Goal: Information Seeking & Learning: Learn about a topic

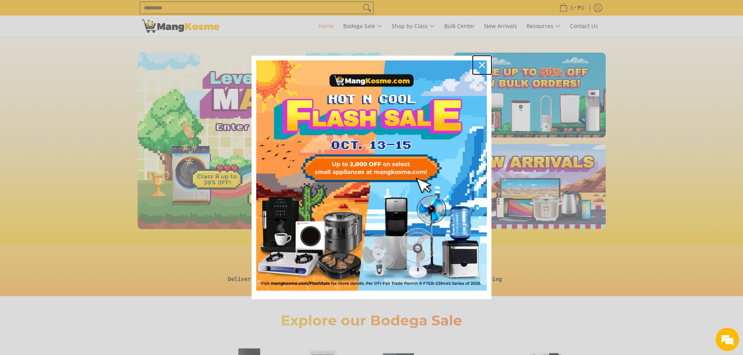
click at [484, 67] on icon "close icon" at bounding box center [482, 65] width 6 height 6
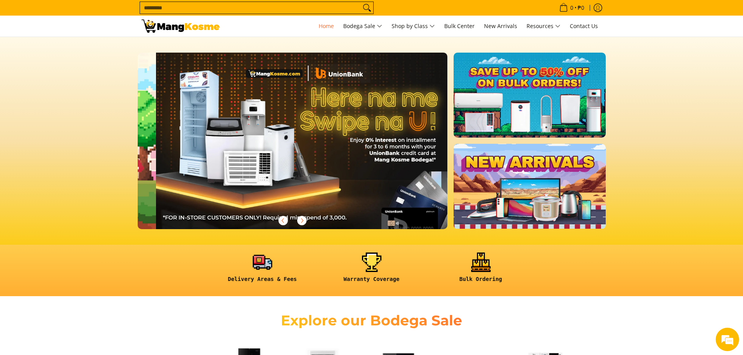
click at [522, 98] on link at bounding box center [530, 95] width 152 height 85
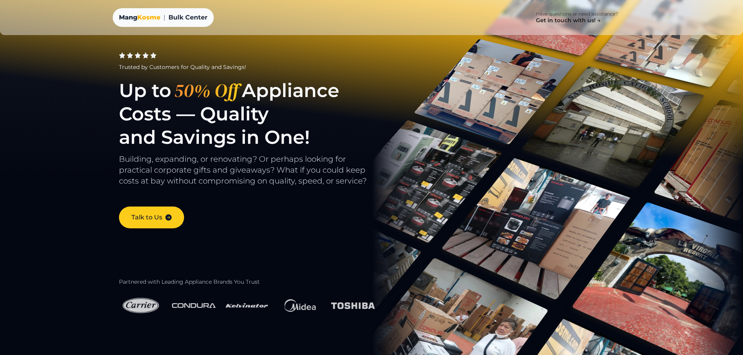
click at [300, 308] on img at bounding box center [300, 305] width 44 height 27
click at [302, 309] on img at bounding box center [300, 305] width 44 height 27
click at [298, 307] on img at bounding box center [300, 305] width 44 height 27
click at [300, 306] on img at bounding box center [300, 305] width 44 height 27
